Goal: Information Seeking & Learning: Check status

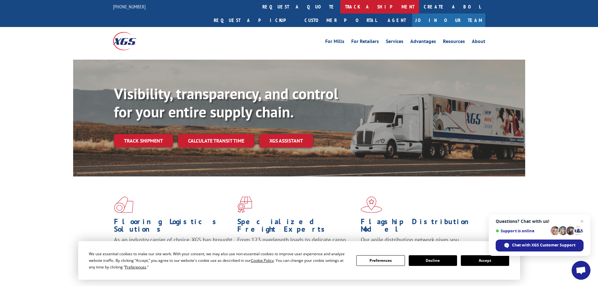
click at [340, 8] on link "track a shipment" at bounding box center [379, 7] width 79 height 14
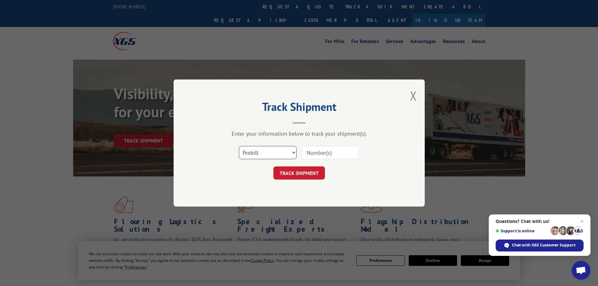
click at [284, 151] on select "Select category... Probill BOL PO" at bounding box center [268, 152] width 58 height 13
select select "bol"
click at [239, 146] on select "Select category... Probill BOL PO" at bounding box center [268, 152] width 58 height 13
click at [311, 154] on input at bounding box center [330, 152] width 58 height 13
paste input "5206963"
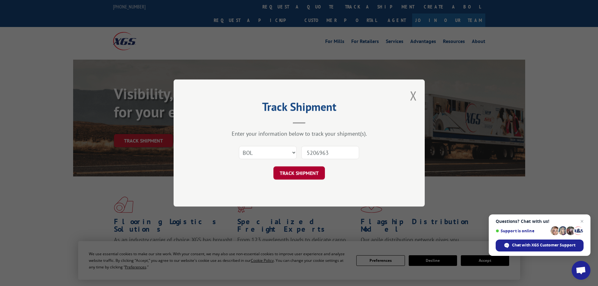
type input "5206963"
click at [307, 172] on button "TRACK SHIPMENT" at bounding box center [298, 172] width 51 height 13
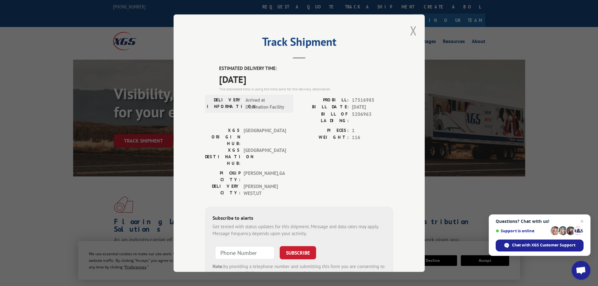
click at [410, 31] on button "Close modal" at bounding box center [413, 30] width 7 height 17
